Goal: Task Accomplishment & Management: Manage account settings

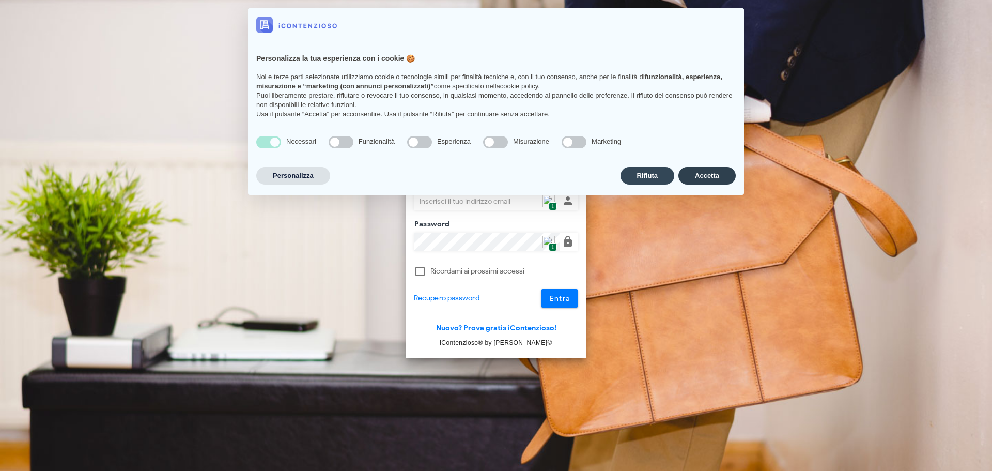
click at [700, 173] on button "Accetta" at bounding box center [707, 176] width 57 height 18
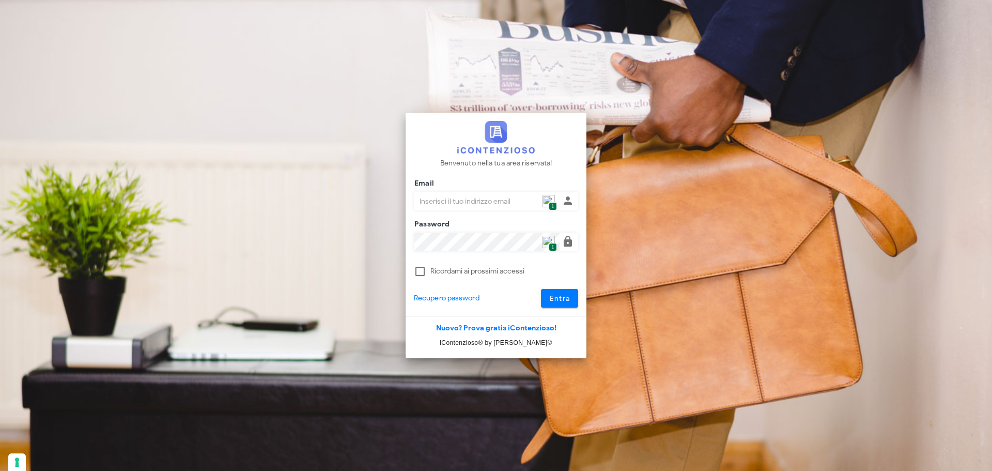
click at [550, 202] on span "1" at bounding box center [553, 206] width 8 height 9
type input "p.rizza@studioassociatoadrev.it"
click at [560, 310] on div "Benvenuto nella tua area riservata! Email p.rizza@studioassociatoadrev.it 1 Pas…" at bounding box center [496, 215] width 181 height 204
click at [555, 301] on span "Entra" at bounding box center [559, 298] width 21 height 9
